Goal: Use online tool/utility: Use online tool/utility

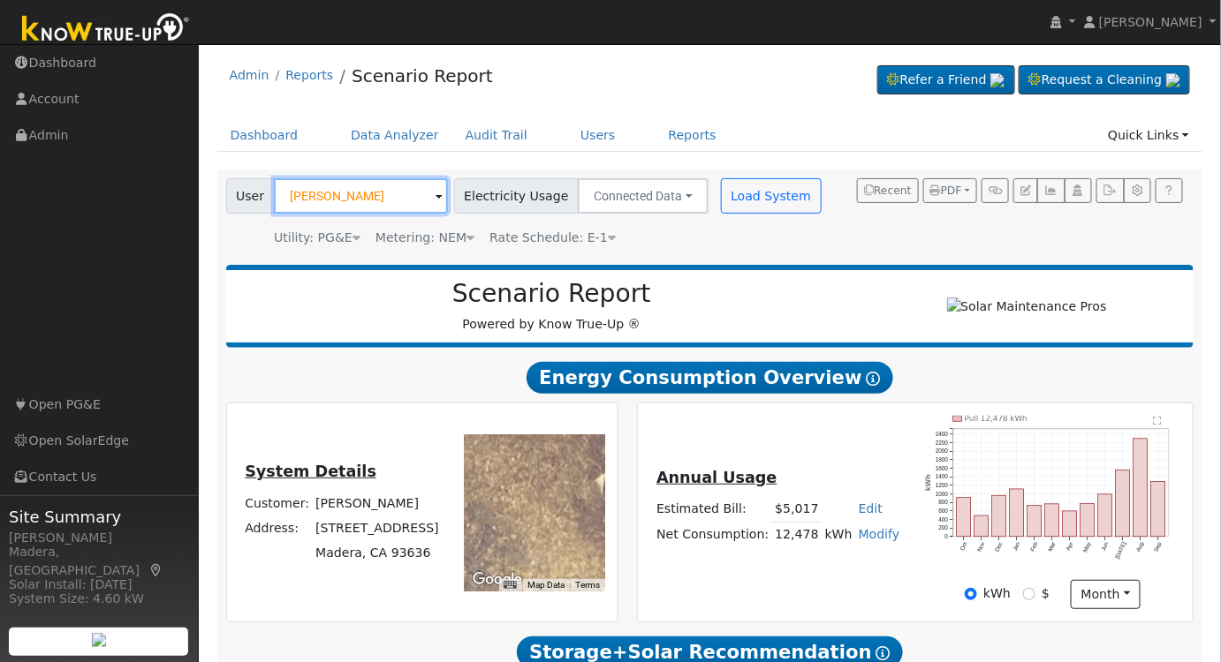
click at [381, 197] on input "[PERSON_NAME]" at bounding box center [361, 195] width 174 height 35
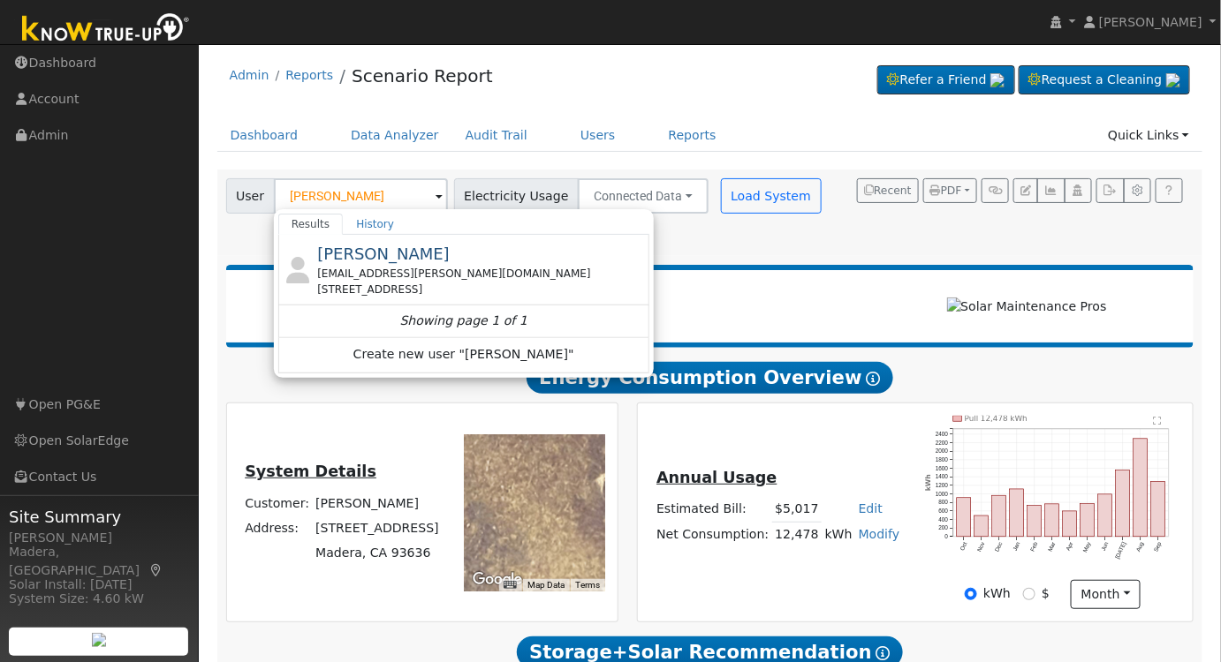
click at [457, 269] on div "[EMAIL_ADDRESS][PERSON_NAME][DOMAIN_NAME]" at bounding box center [481, 274] width 328 height 16
type input "[PERSON_NAME]"
type input "Southern [US_STATE] Edison"
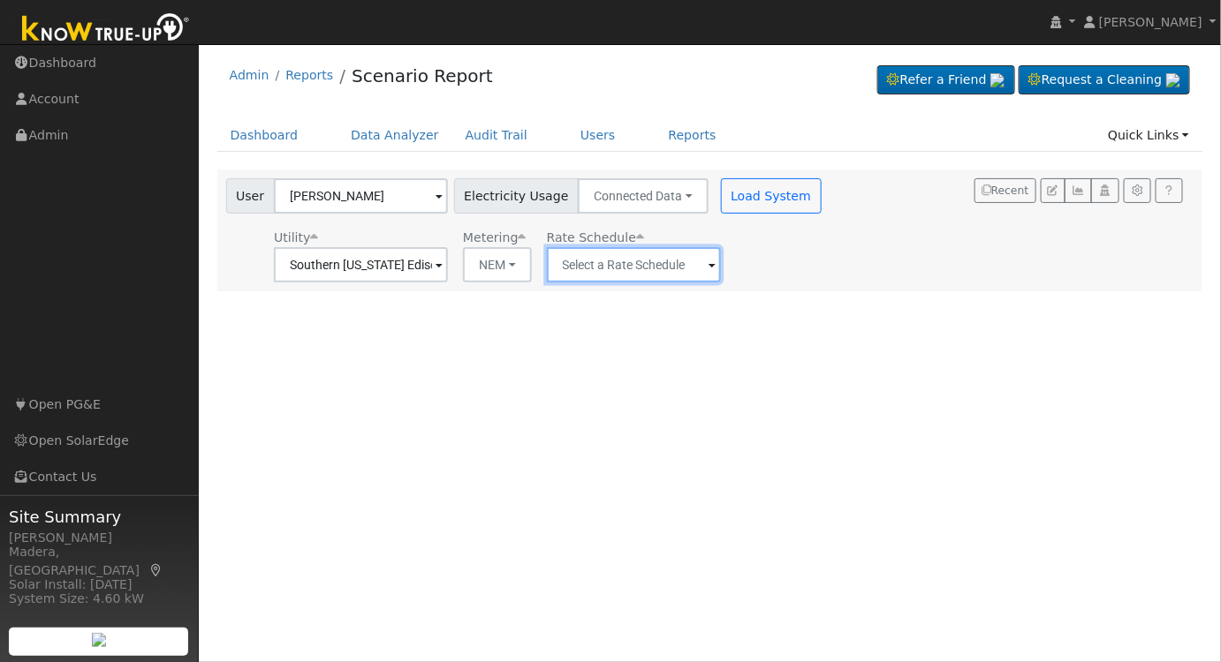
click at [654, 269] on input "text" at bounding box center [634, 264] width 174 height 35
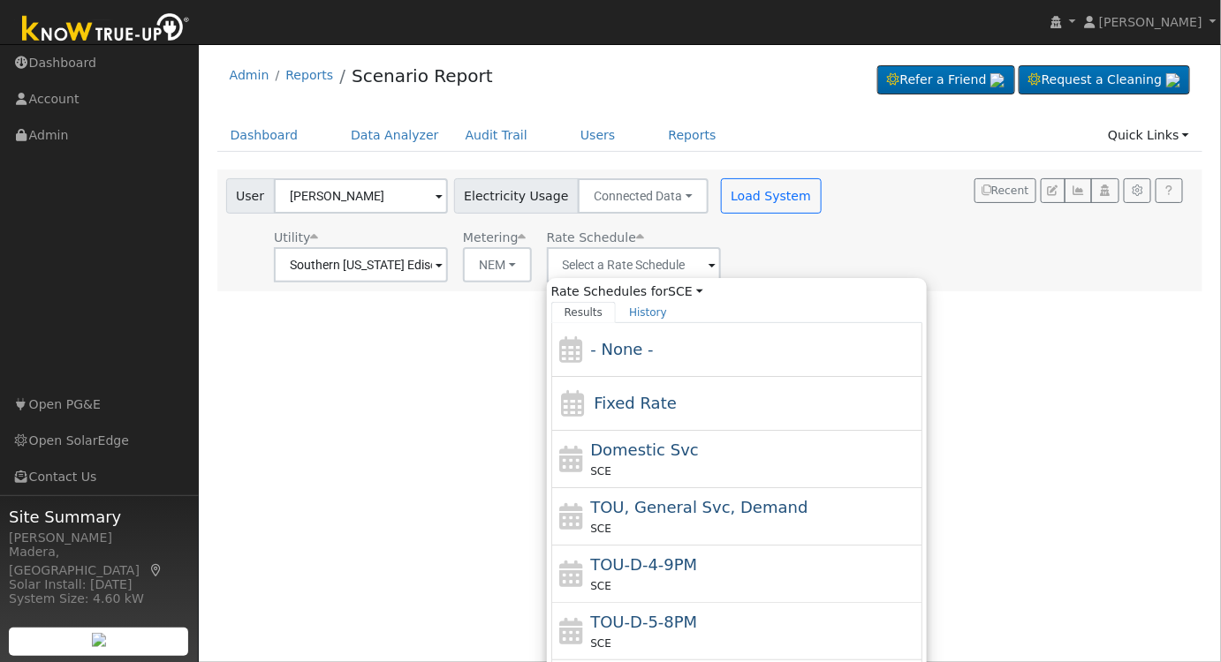
click at [973, 473] on div "User Profile First name Last name Email Email Notifications No Emails No Emails…" at bounding box center [710, 353] width 1022 height 618
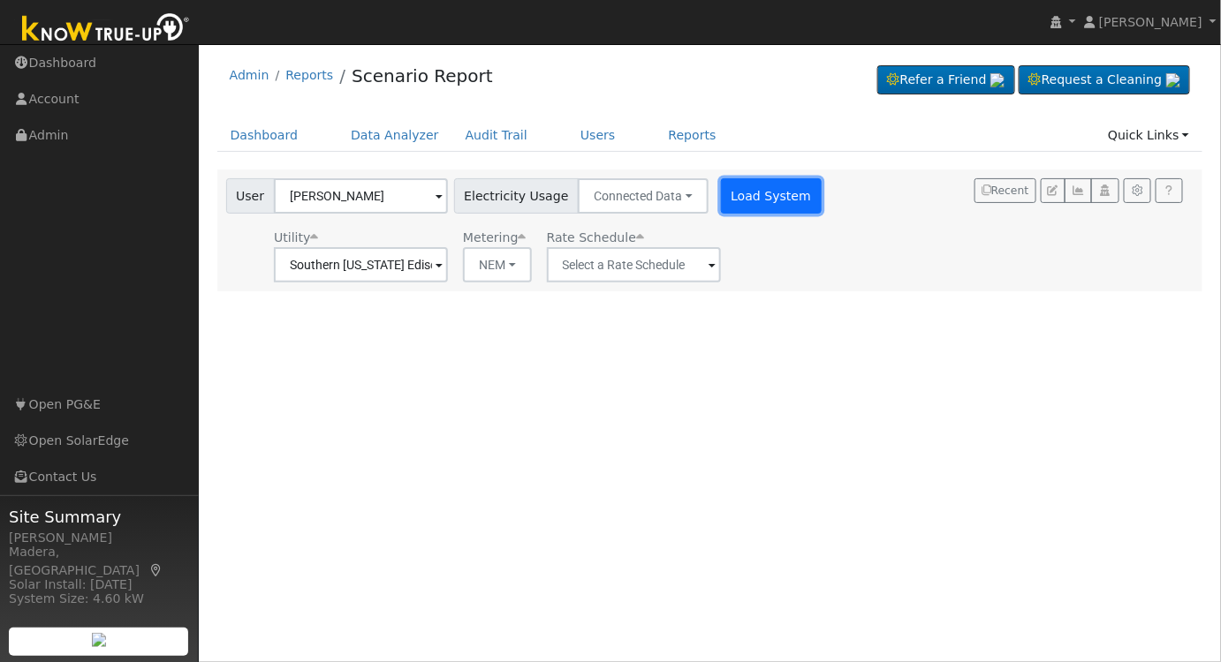
click at [741, 201] on button "Load System" at bounding box center [771, 195] width 101 height 35
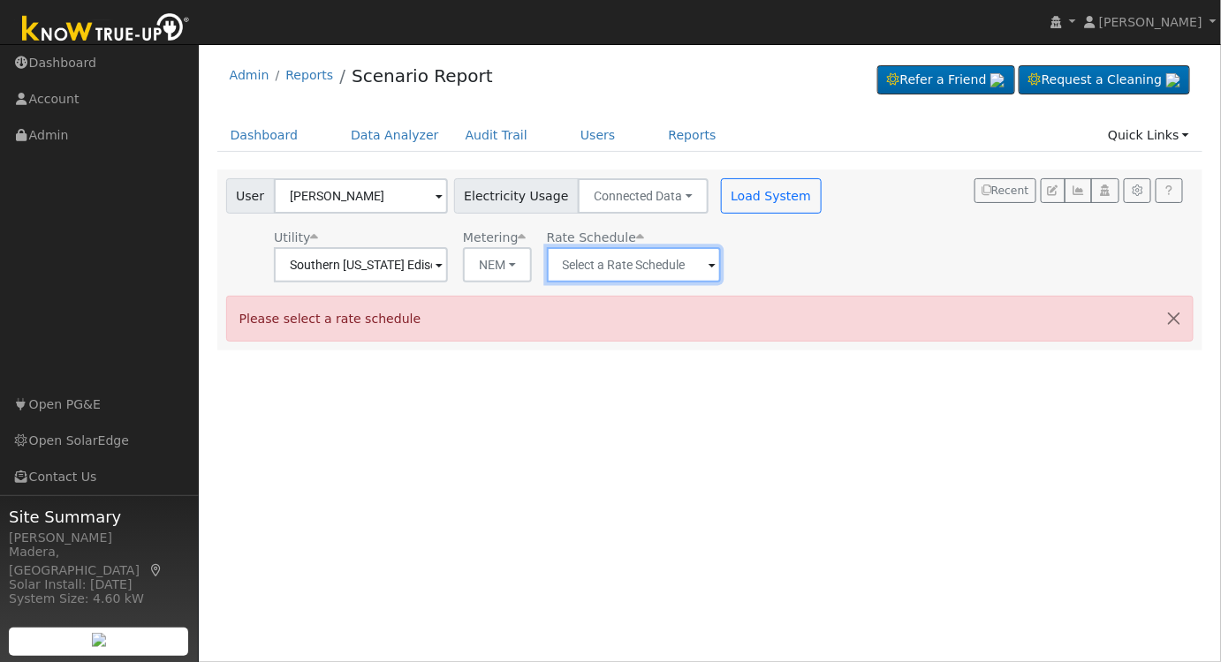
click at [602, 253] on input "text" at bounding box center [634, 264] width 174 height 35
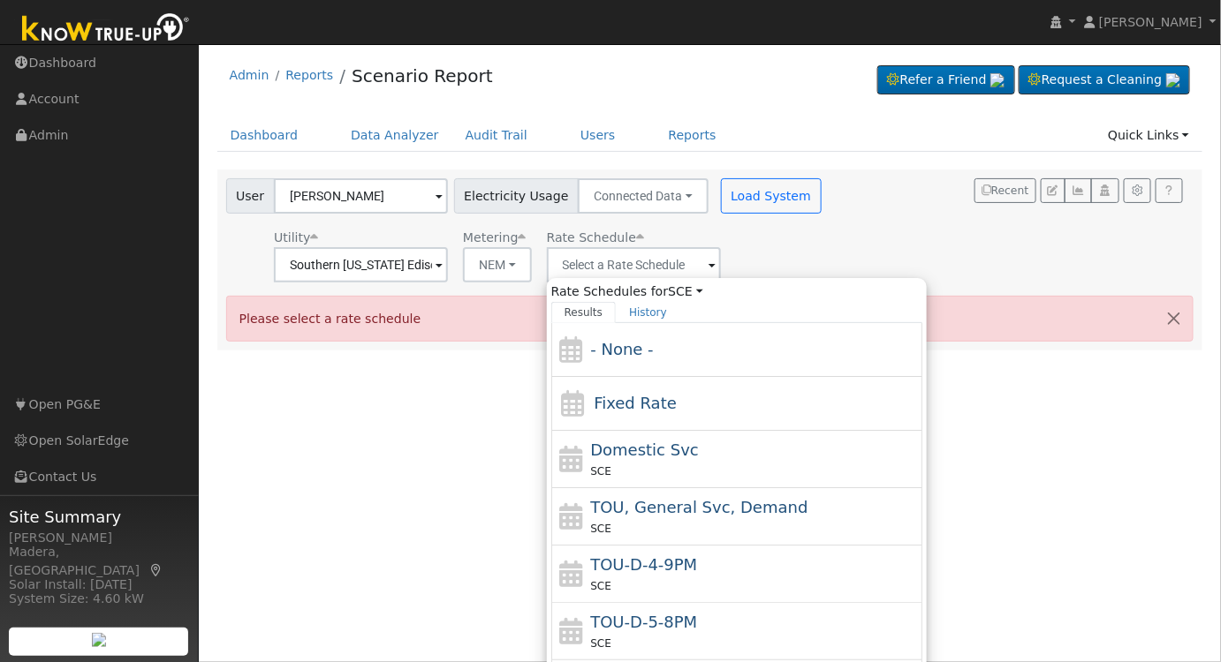
click at [858, 244] on div "User [PERSON_NAME] Account Default Account Default Account [STREET_ADDRESS] Pri…" at bounding box center [707, 227] width 968 height 110
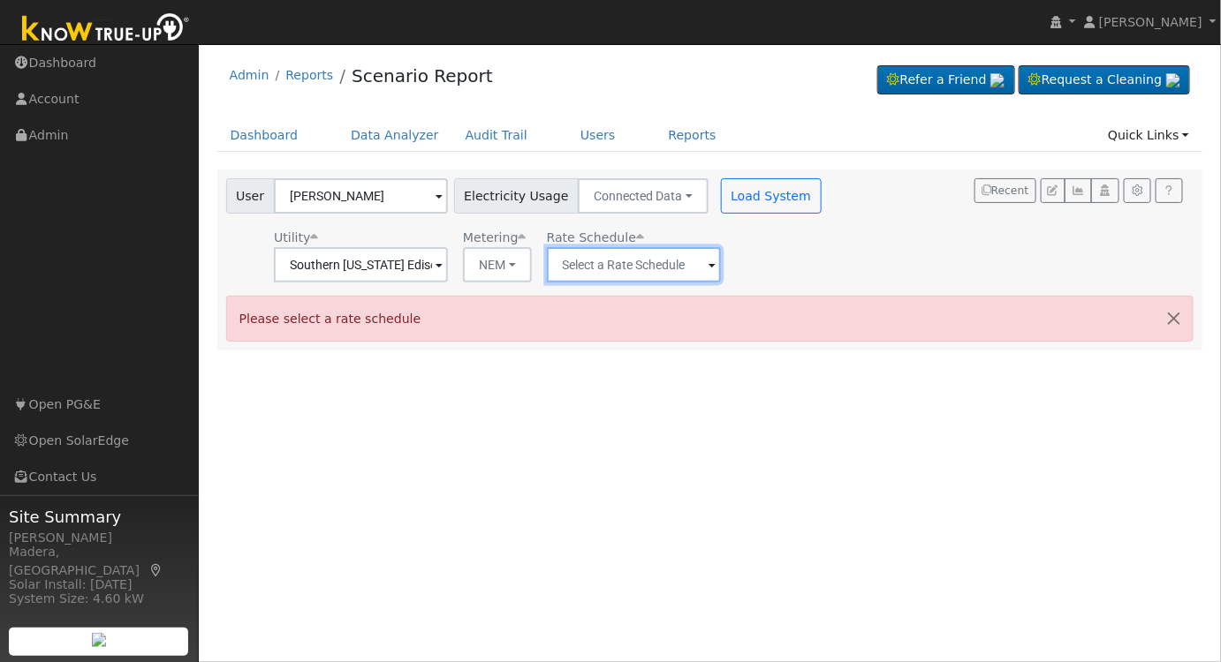
click at [676, 276] on input "text" at bounding box center [634, 264] width 174 height 35
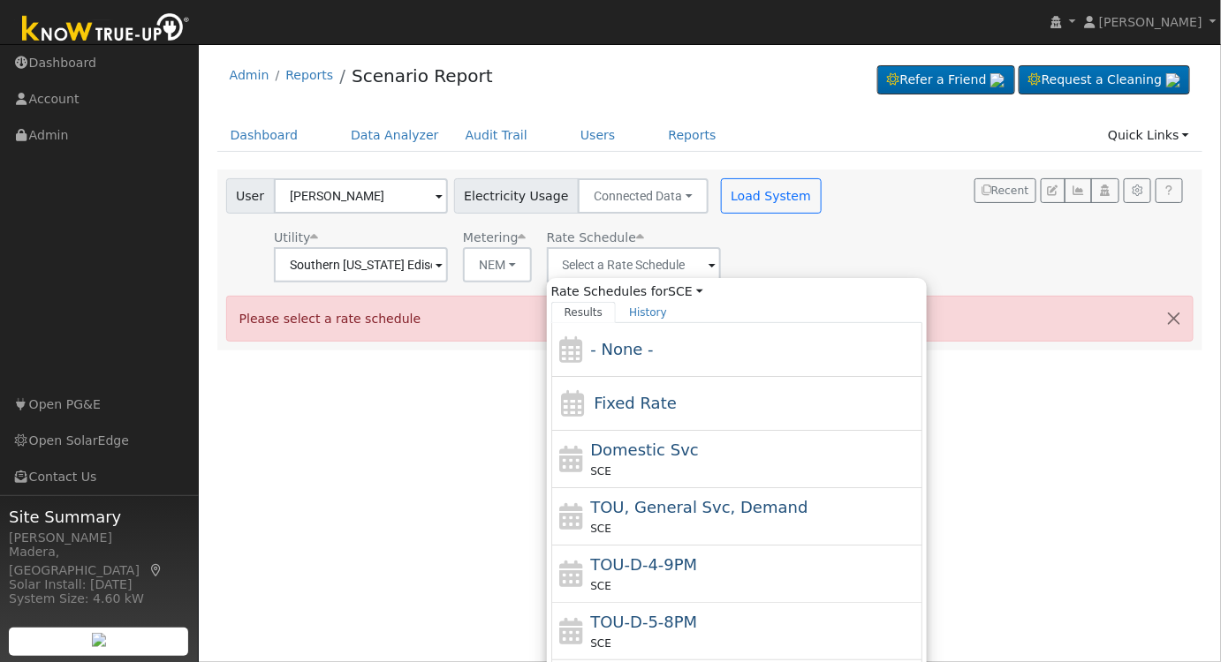
click at [934, 215] on div "User [PERSON_NAME] Account Default Account Default Account [STREET_ADDRESS] Pri…" at bounding box center [707, 227] width 968 height 110
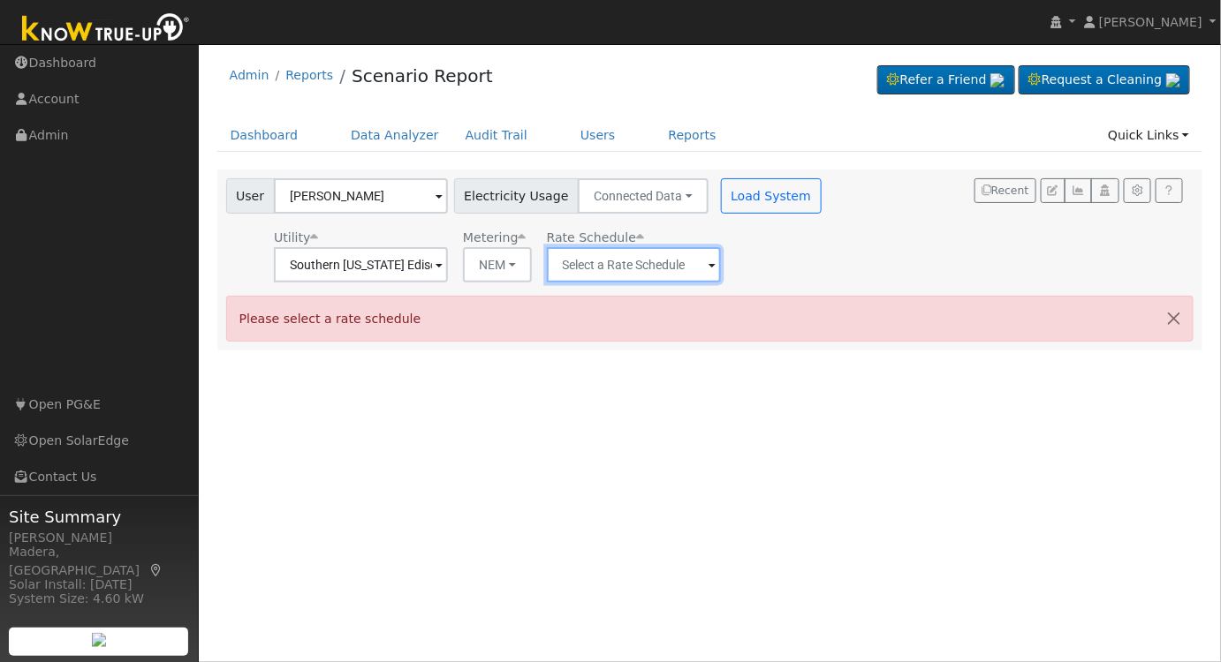
click at [629, 269] on input "text" at bounding box center [634, 264] width 174 height 35
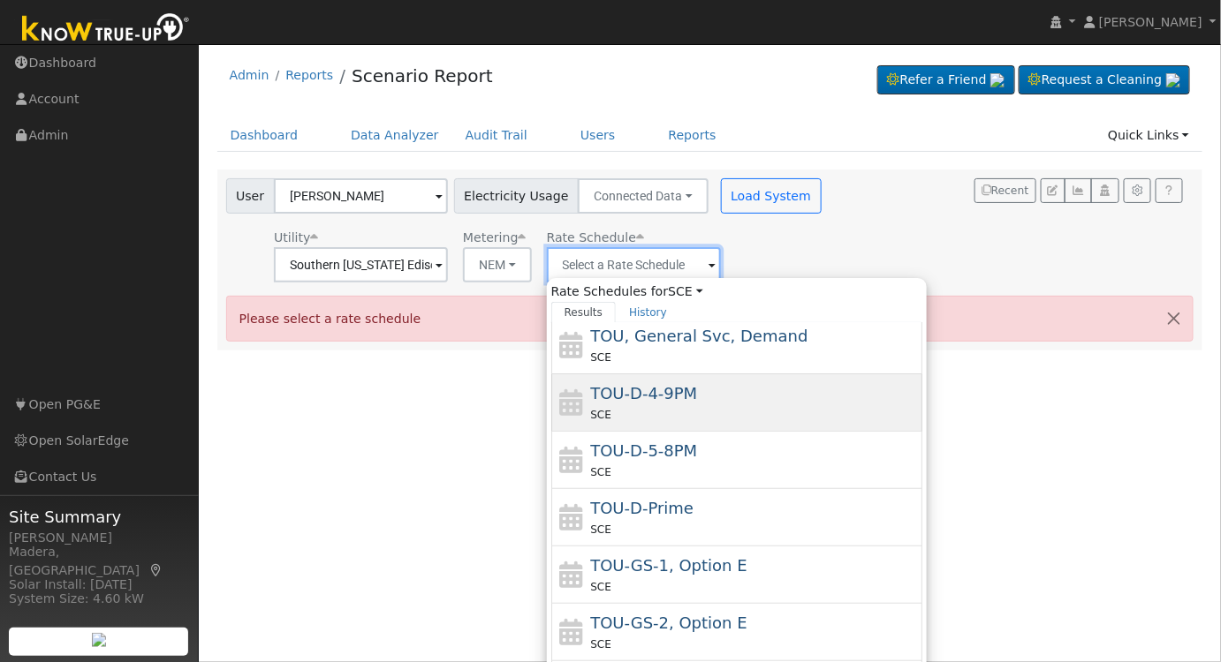
scroll to position [191, 0]
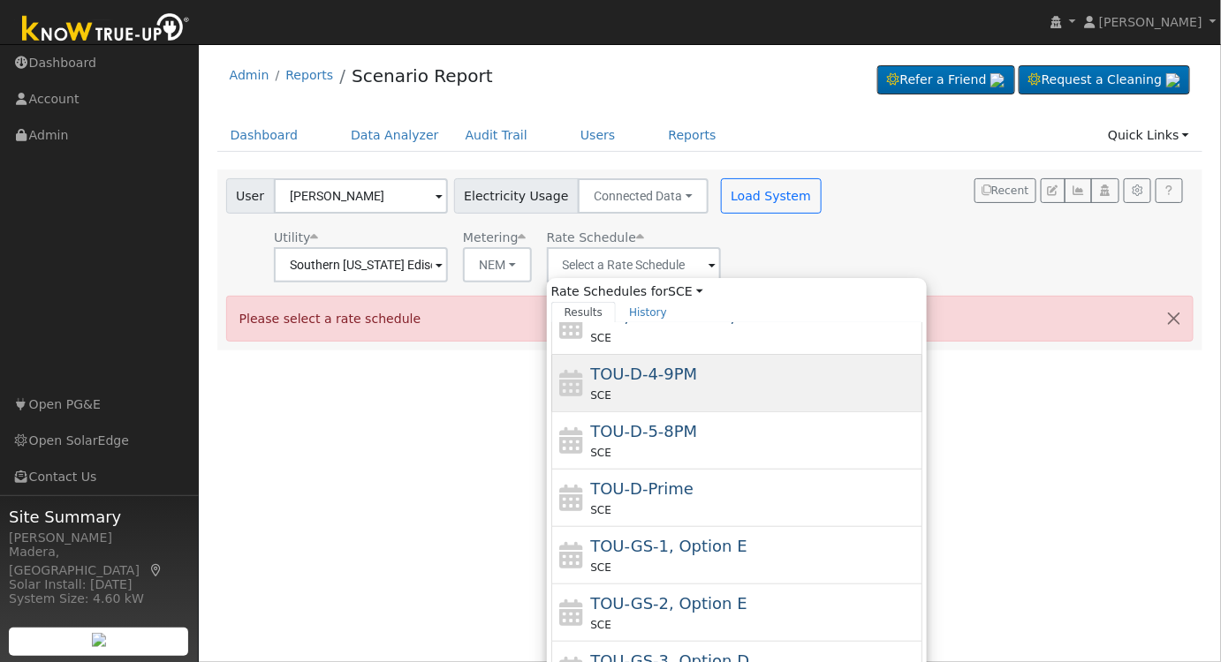
click at [695, 396] on div "SCE" at bounding box center [754, 395] width 328 height 19
type input "TOU-D-4-9PM"
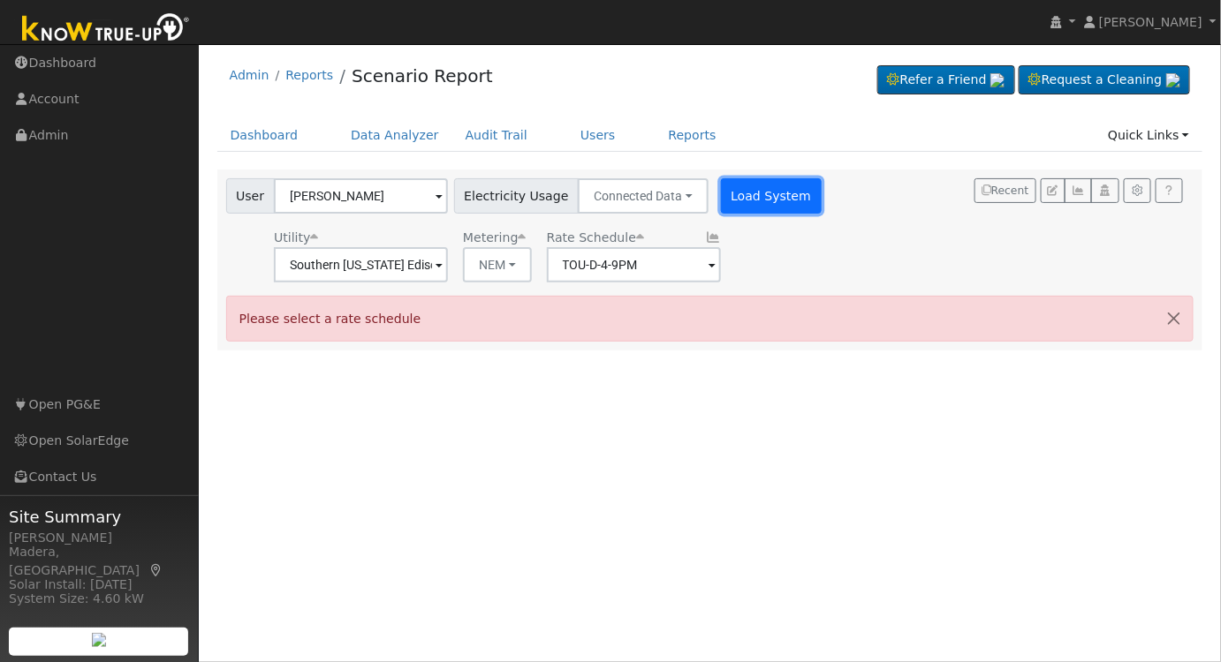
click at [751, 195] on button "Load System" at bounding box center [771, 195] width 101 height 35
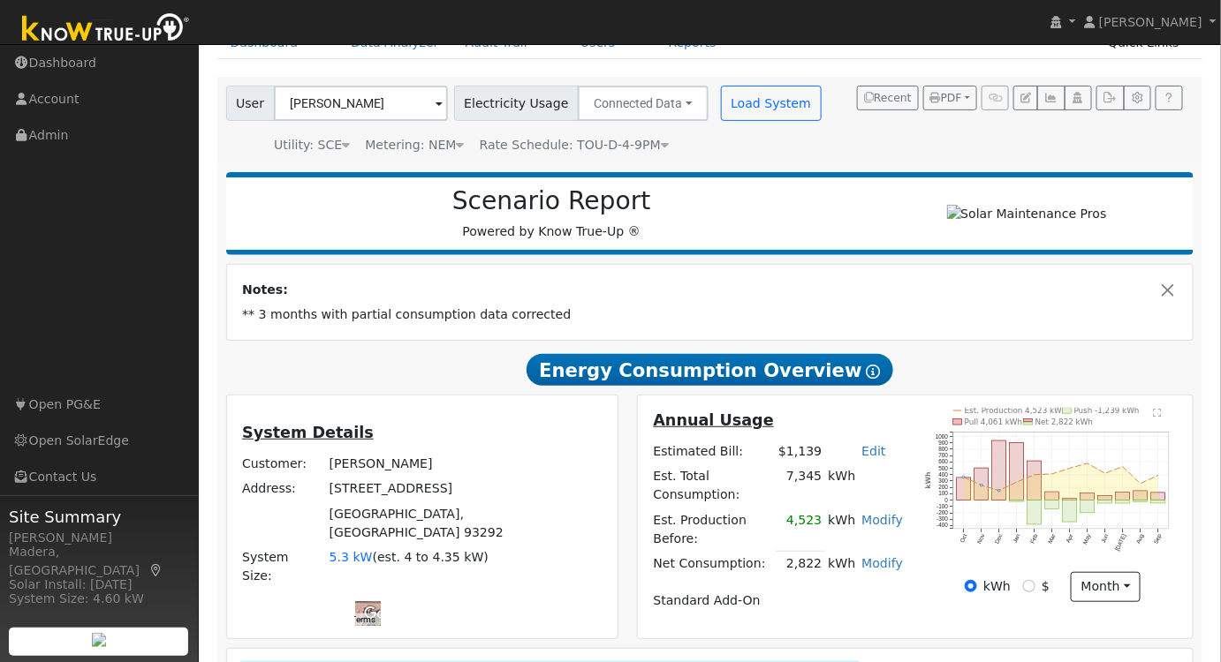
scroll to position [0, 0]
